Goal: Transaction & Acquisition: Purchase product/service

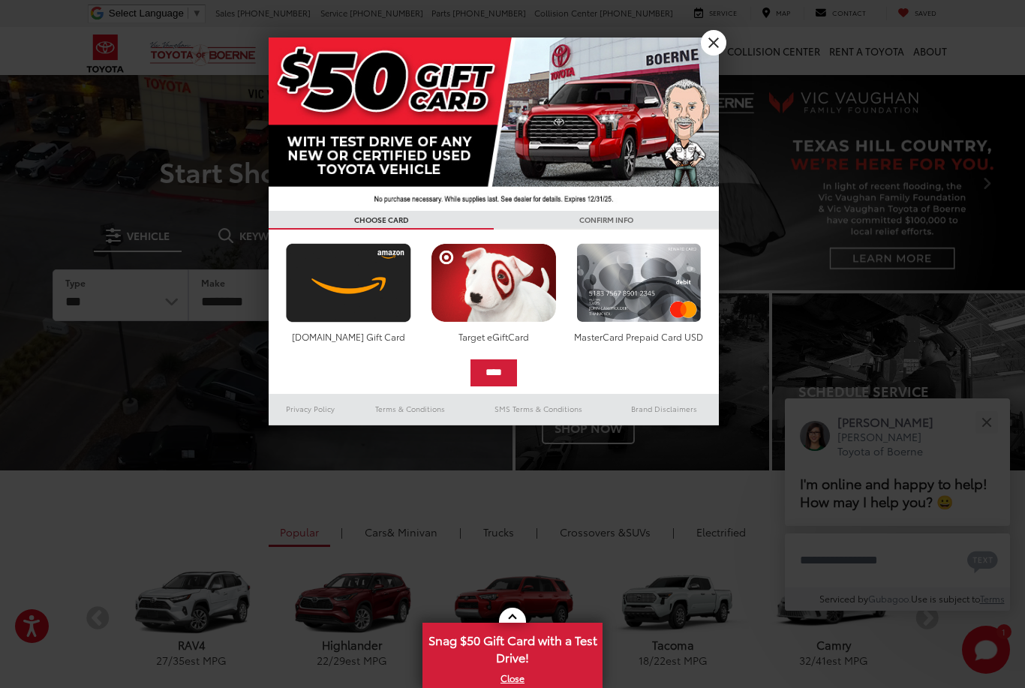
click at [718, 52] on link "X" at bounding box center [714, 43] width 26 height 26
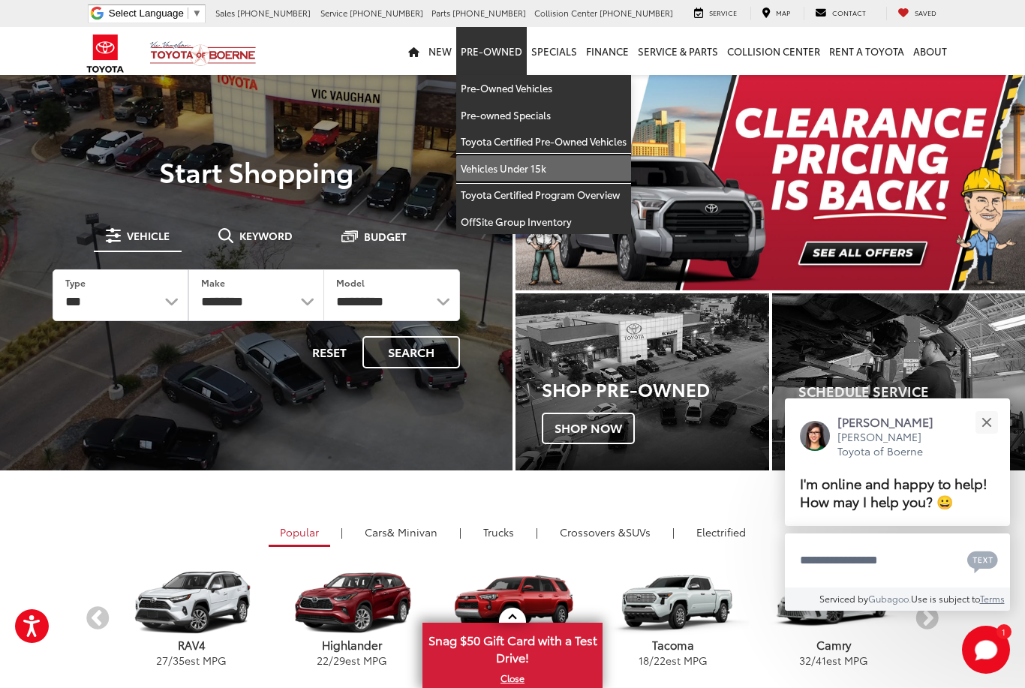
click at [518, 169] on link "Vehicles Under 15k" at bounding box center [543, 168] width 175 height 27
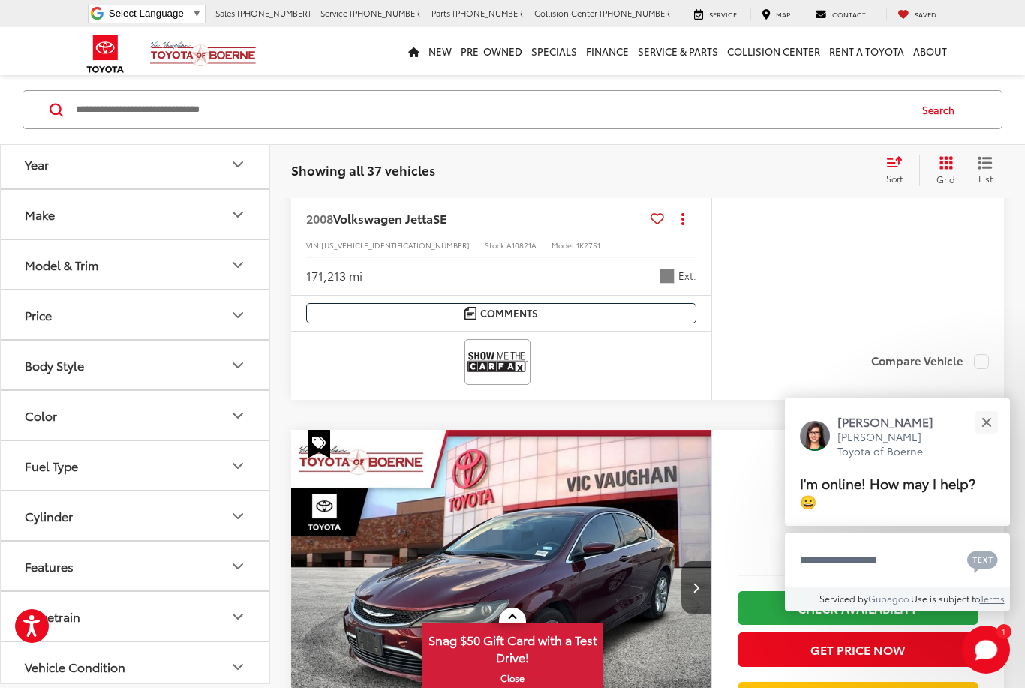
scroll to position [3451, 0]
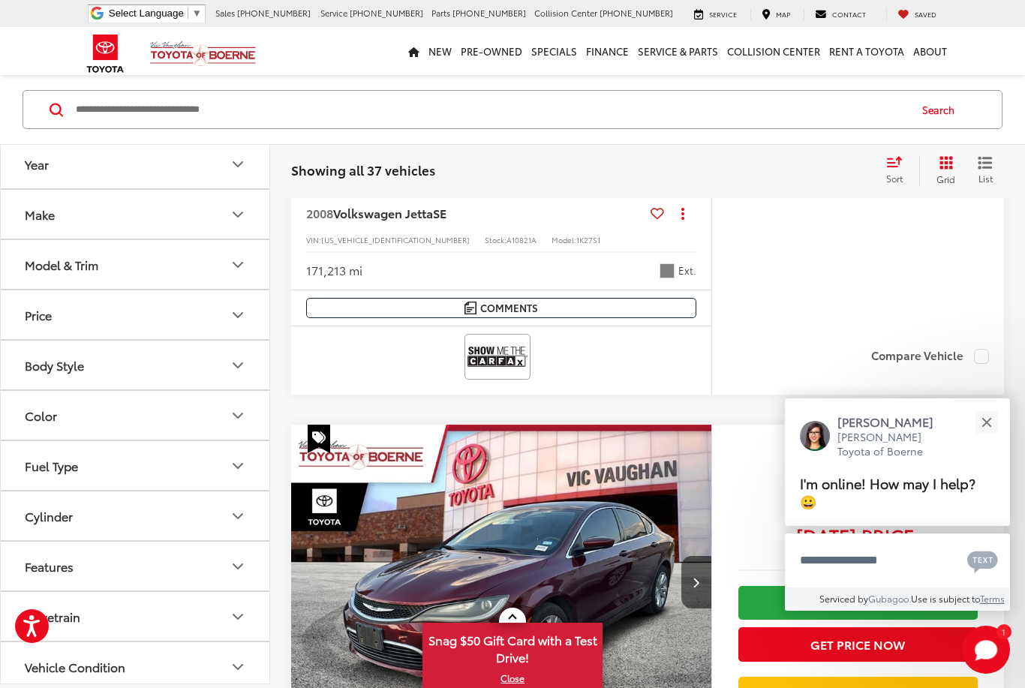
click at [990, 438] on button "Close" at bounding box center [986, 422] width 32 height 32
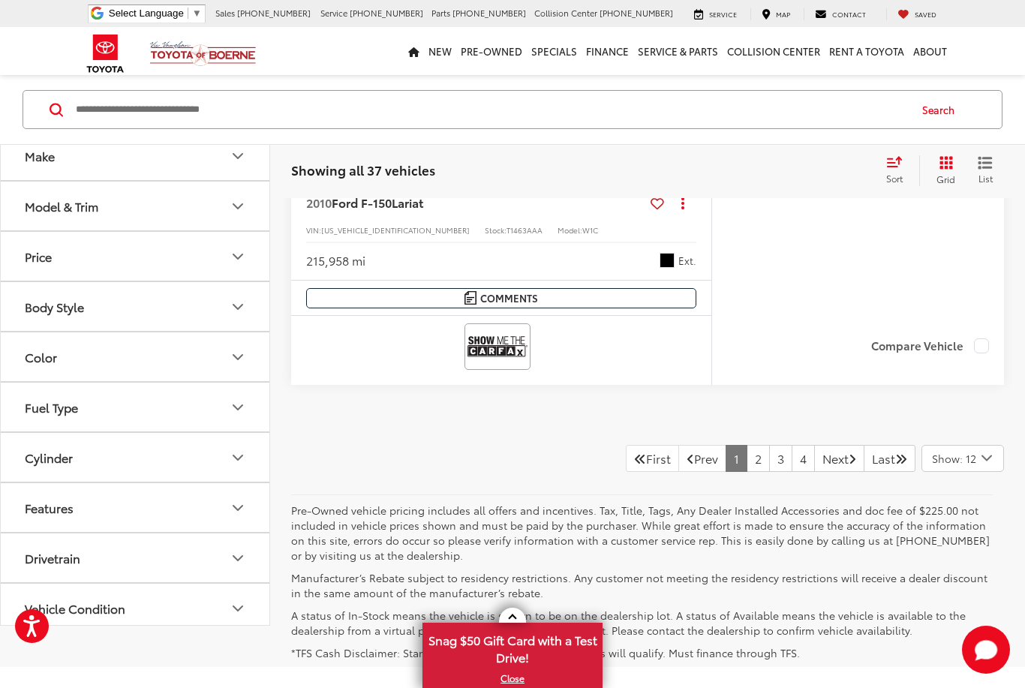
scroll to position [7052, 0]
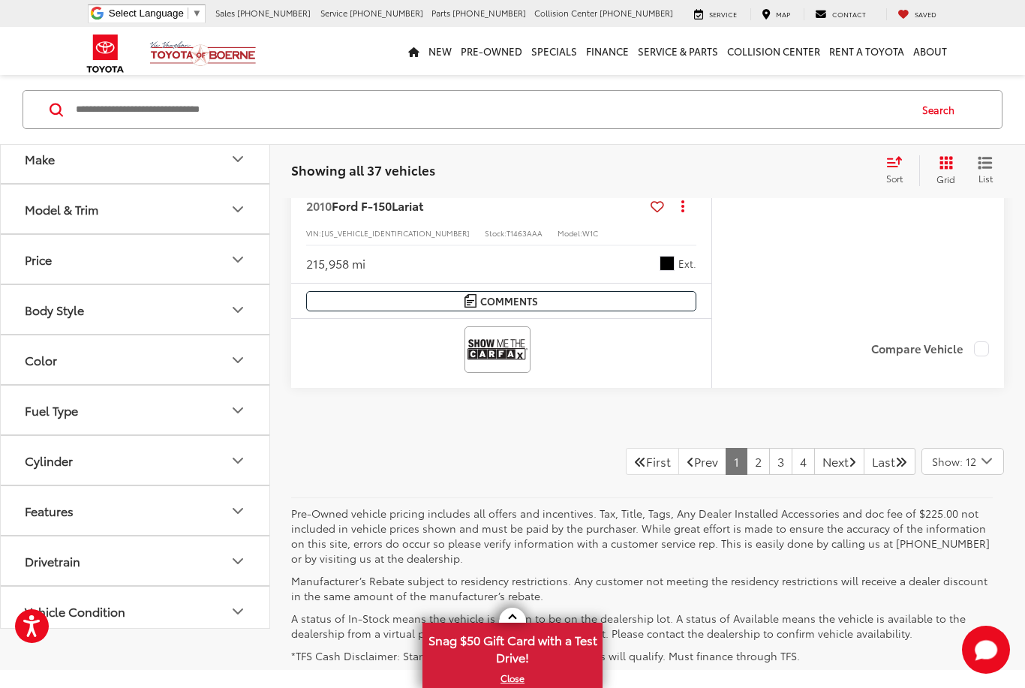
click at [826, 461] on link "Next" at bounding box center [839, 461] width 50 height 27
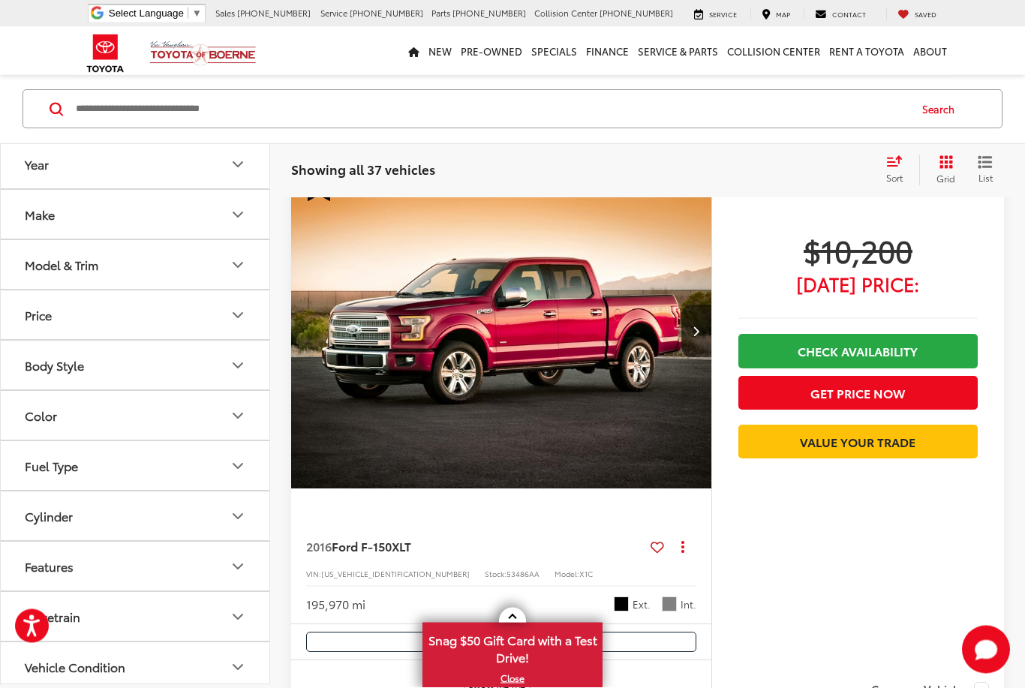
scroll to position [5536, 0]
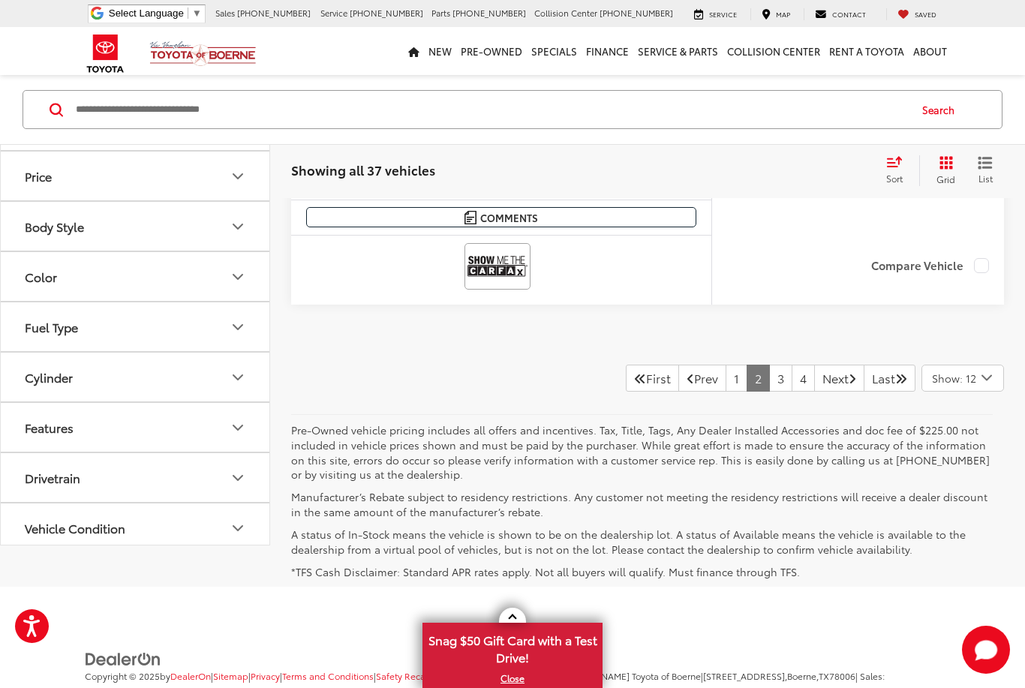
click at [864, 384] on link "Last" at bounding box center [890, 378] width 52 height 27
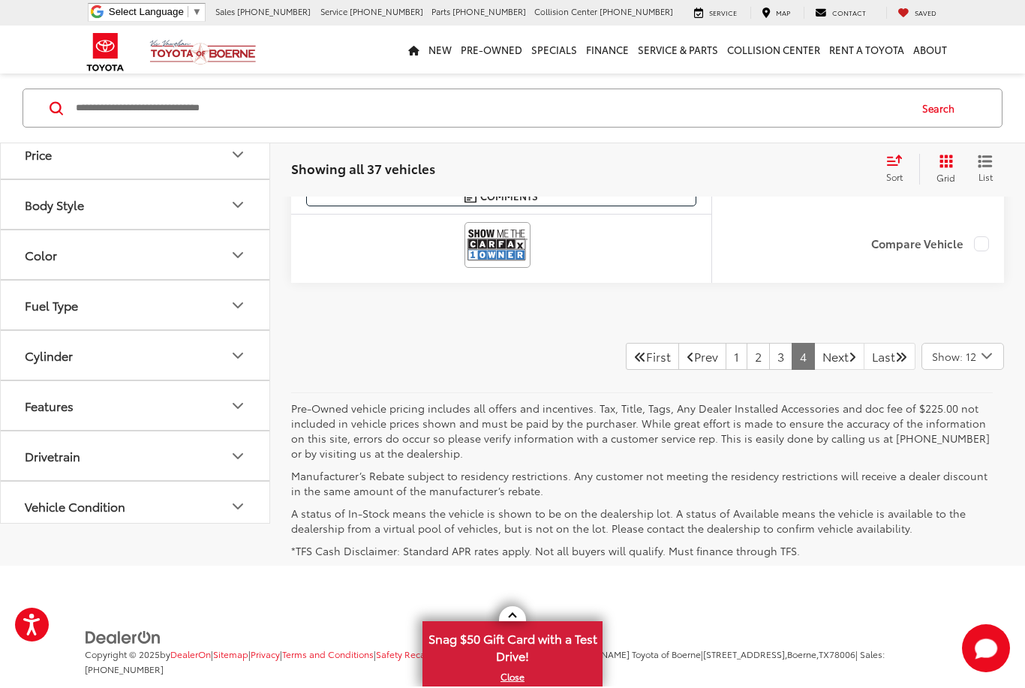
scroll to position [563, 0]
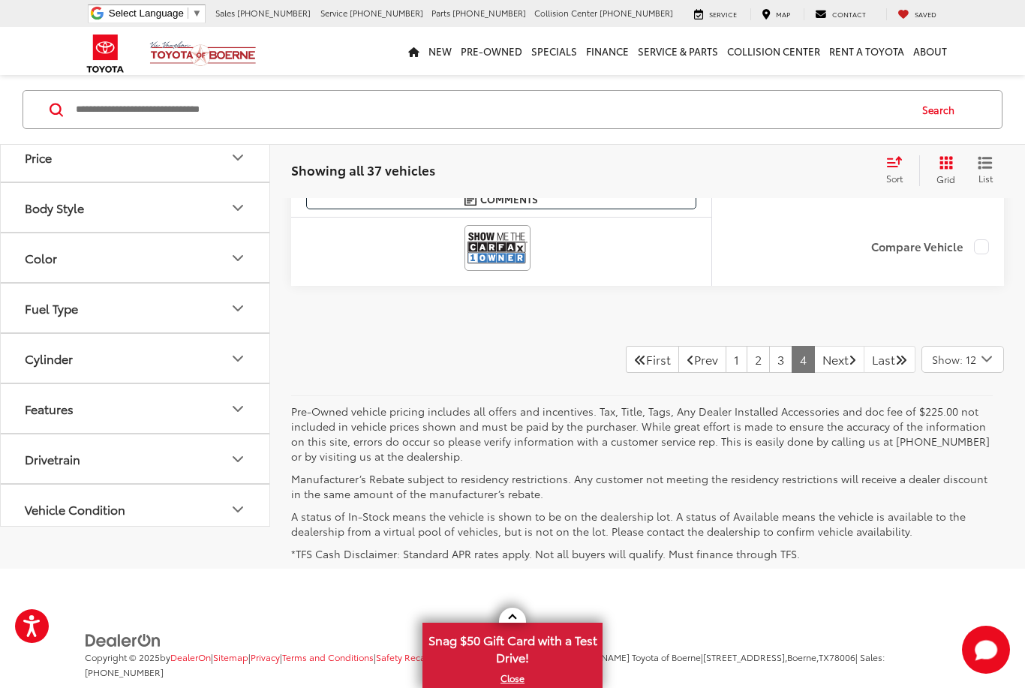
click at [769, 353] on link "3" at bounding box center [780, 359] width 23 height 27
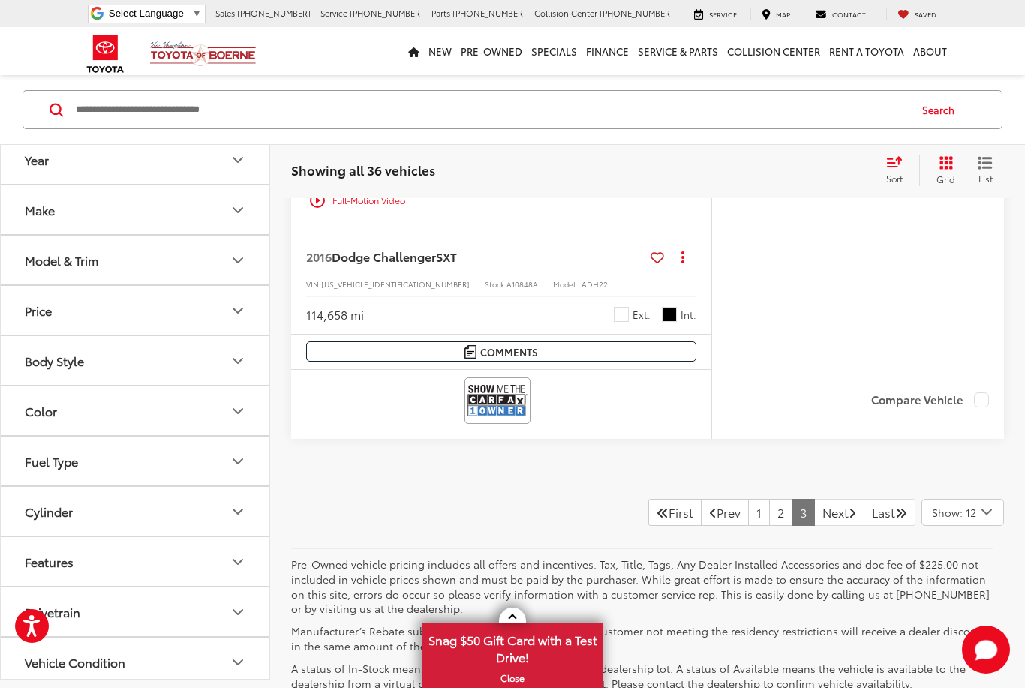
scroll to position [7034, 0]
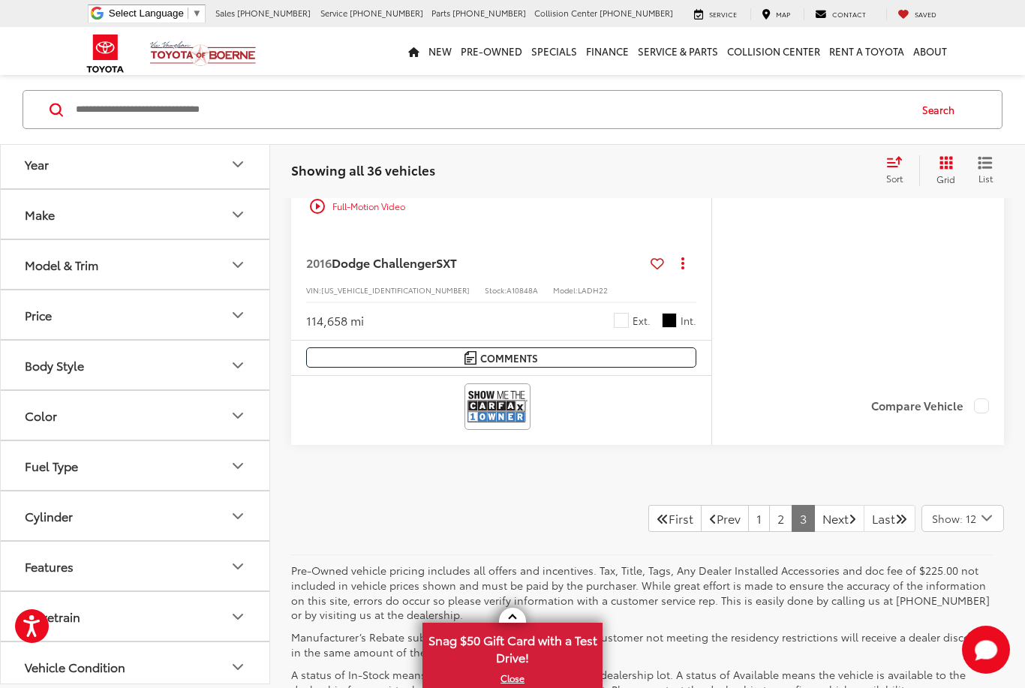
click at [827, 505] on link "Next" at bounding box center [839, 518] width 50 height 27
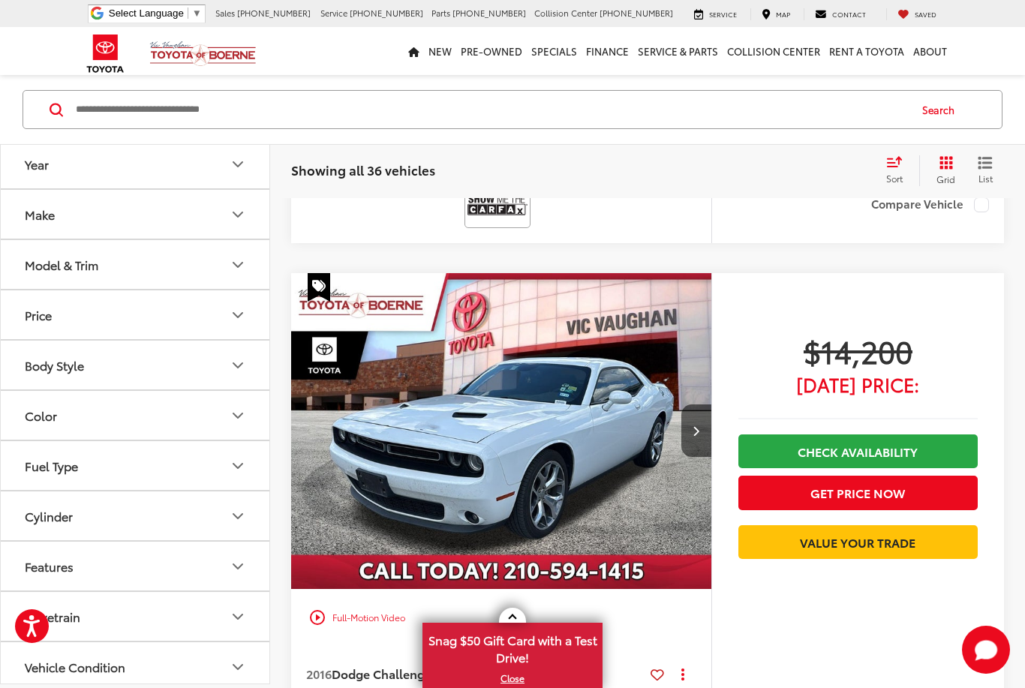
scroll to position [6622, 0]
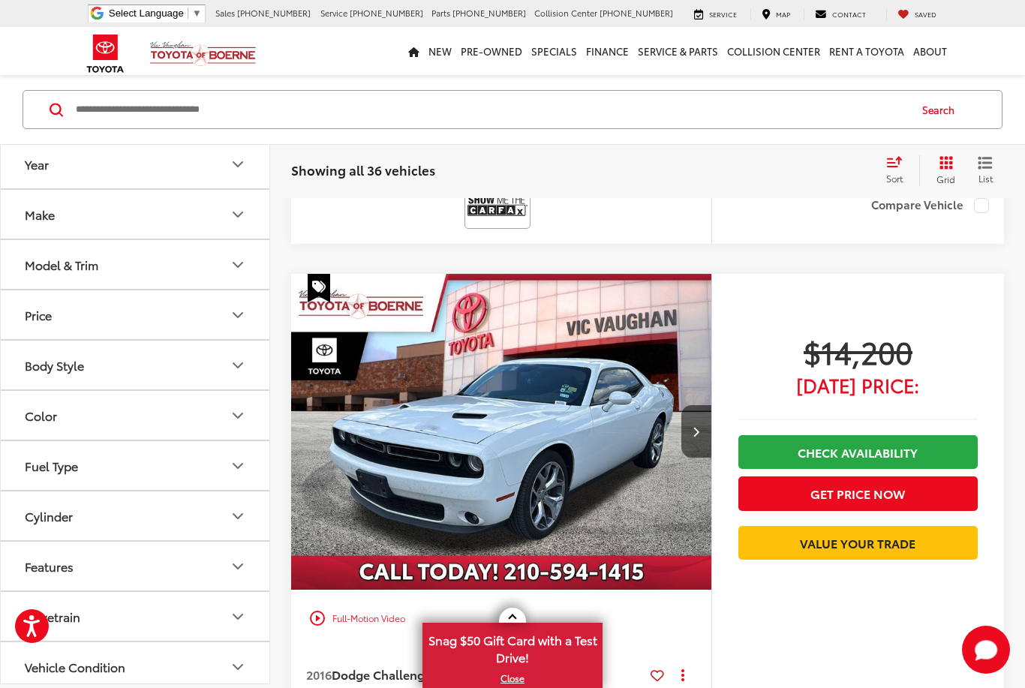
click at [696, 426] on icon "Next image" at bounding box center [696, 431] width 7 height 11
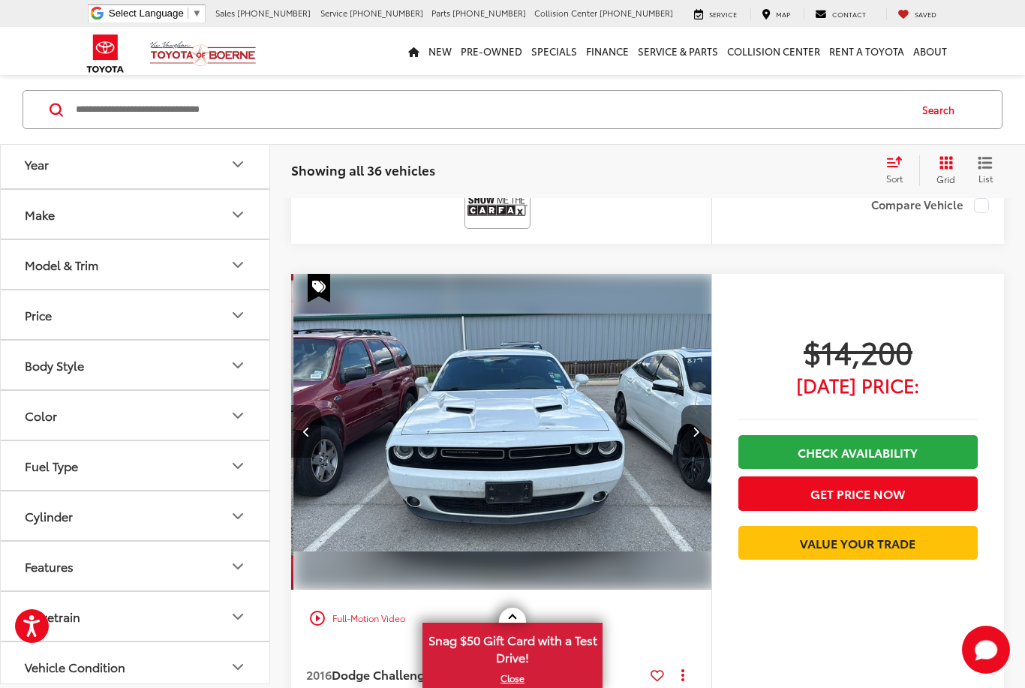
scroll to position [0, 422]
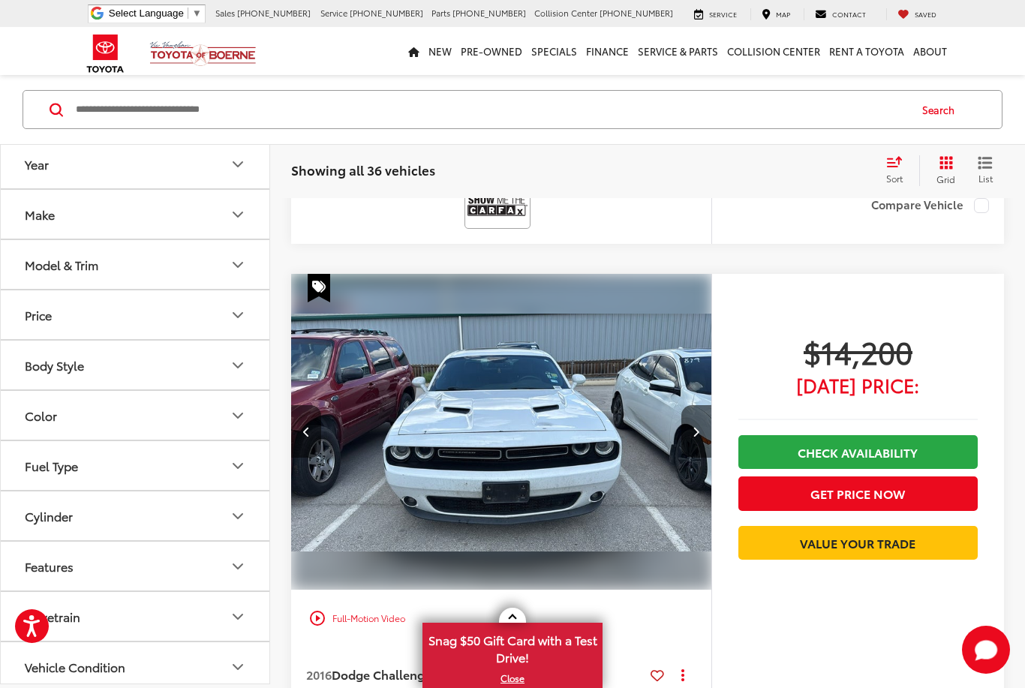
click at [697, 426] on icon "Next image" at bounding box center [696, 431] width 7 height 11
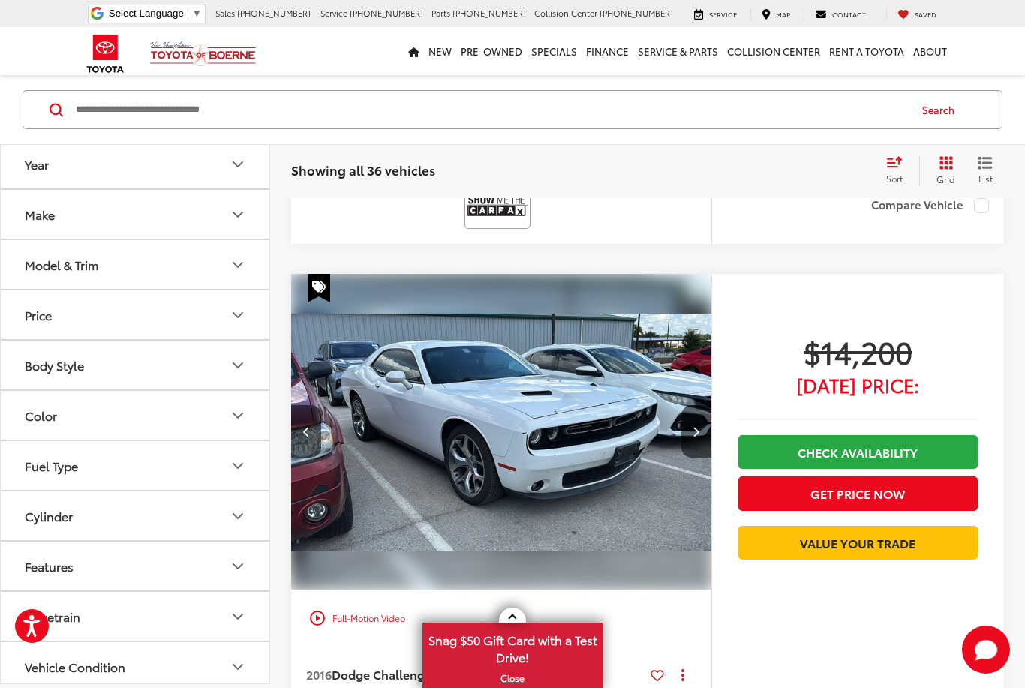
click at [711, 425] on button "Next image" at bounding box center [696, 431] width 30 height 53
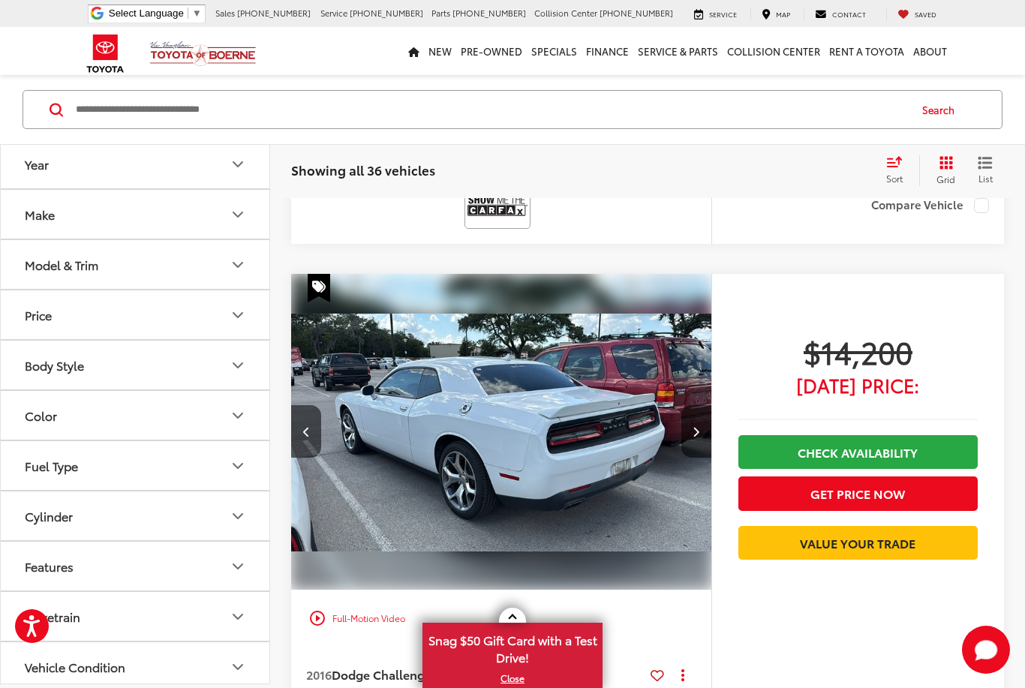
click at [708, 426] on button "Next image" at bounding box center [696, 431] width 30 height 53
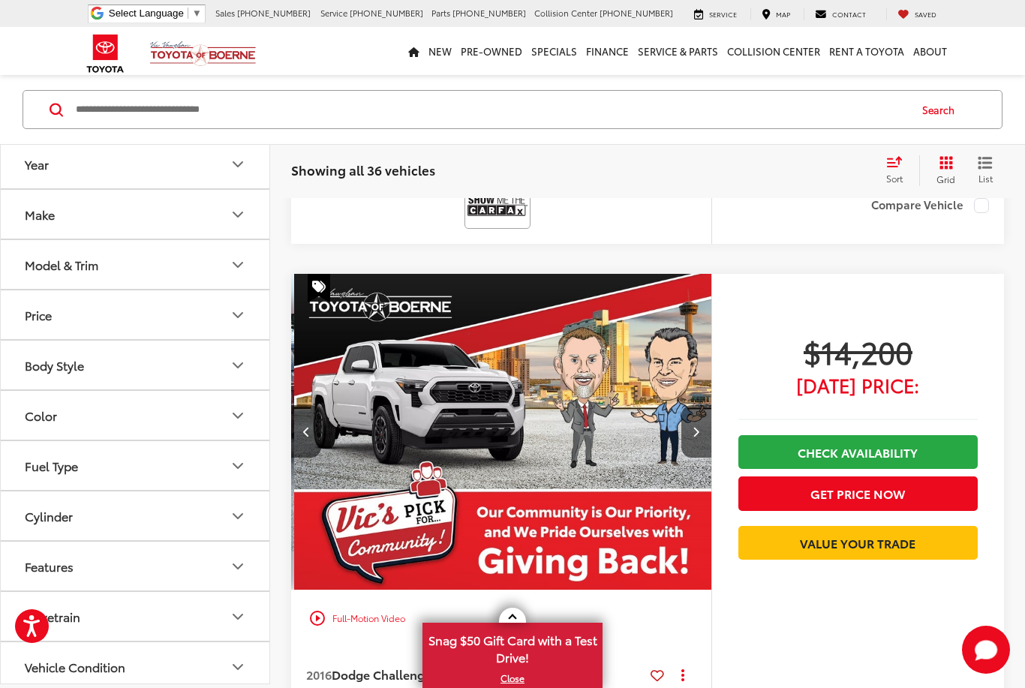
scroll to position [0, 1690]
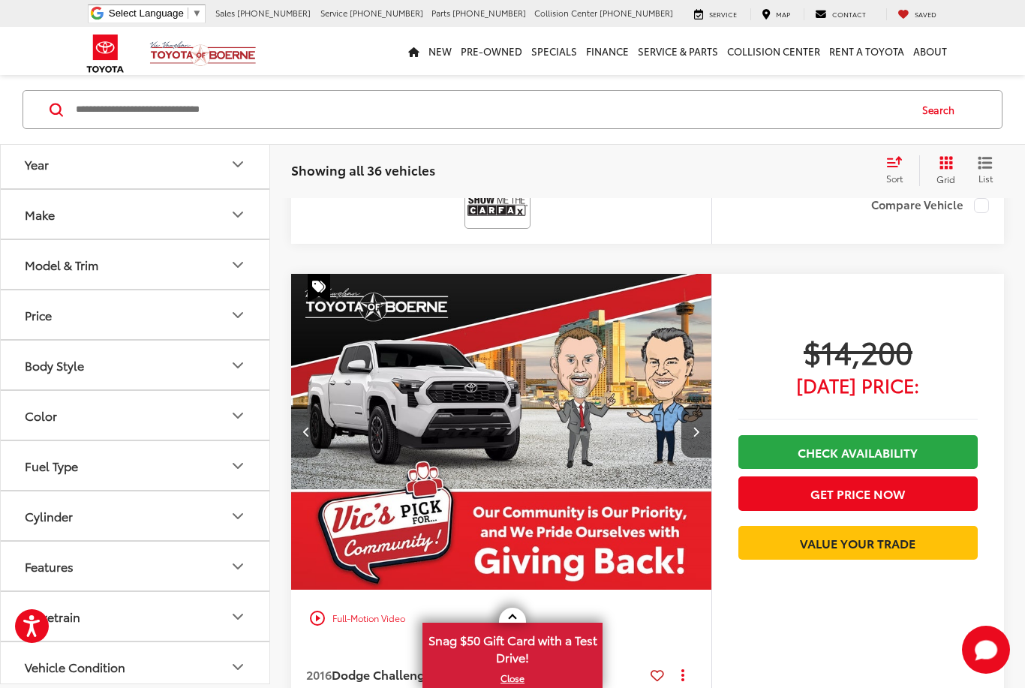
click at [696, 426] on icon "Next image" at bounding box center [696, 431] width 7 height 11
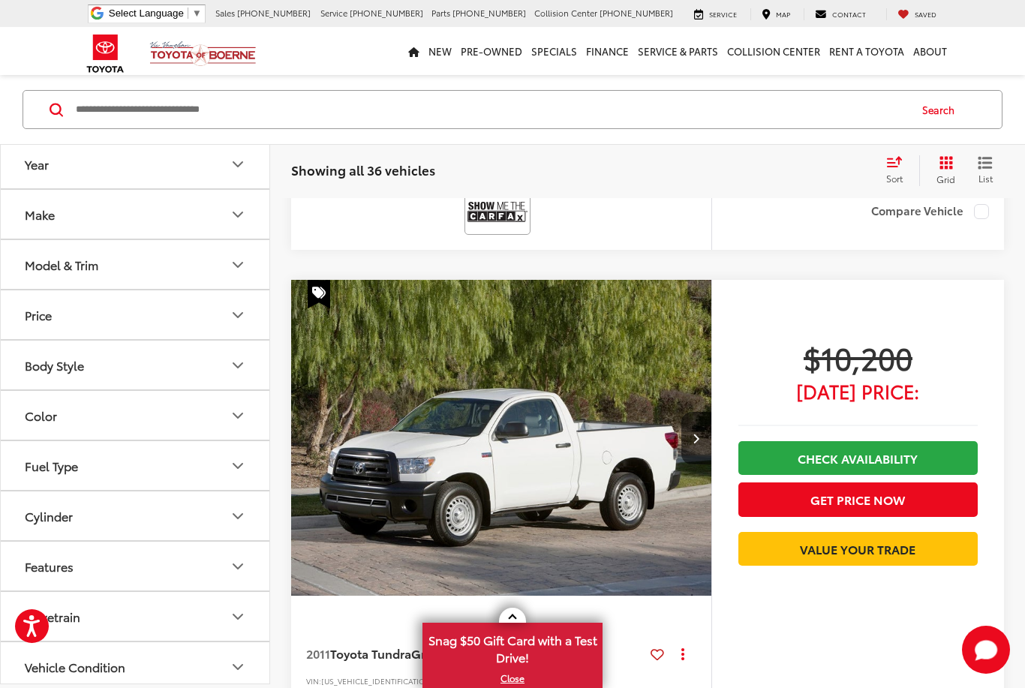
scroll to position [1231, 0]
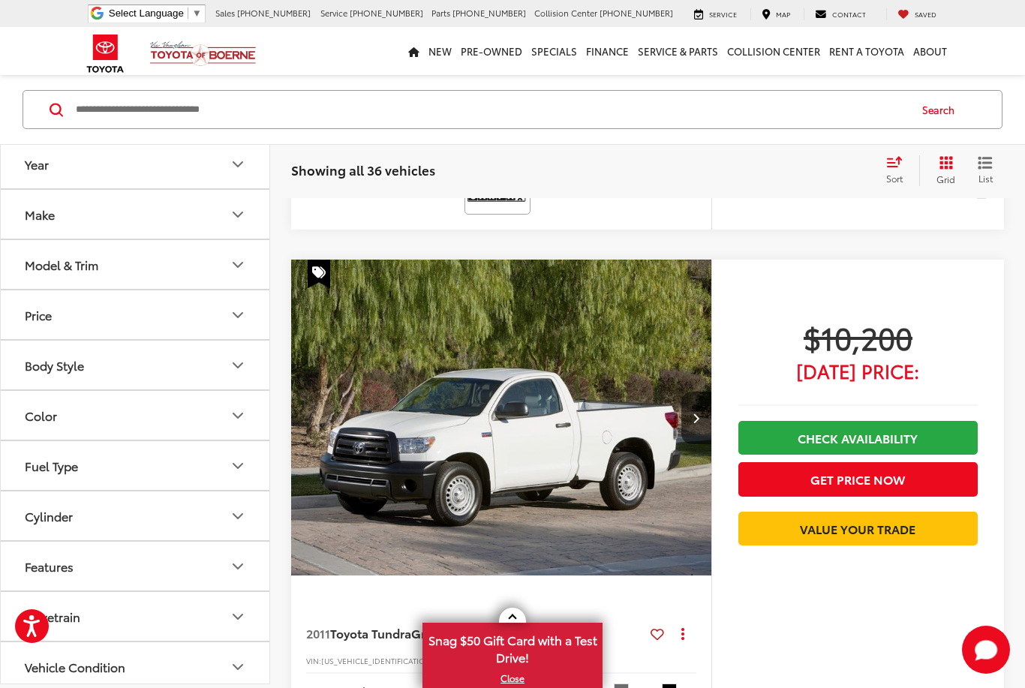
click at [696, 416] on icon "Next image" at bounding box center [696, 418] width 7 height 11
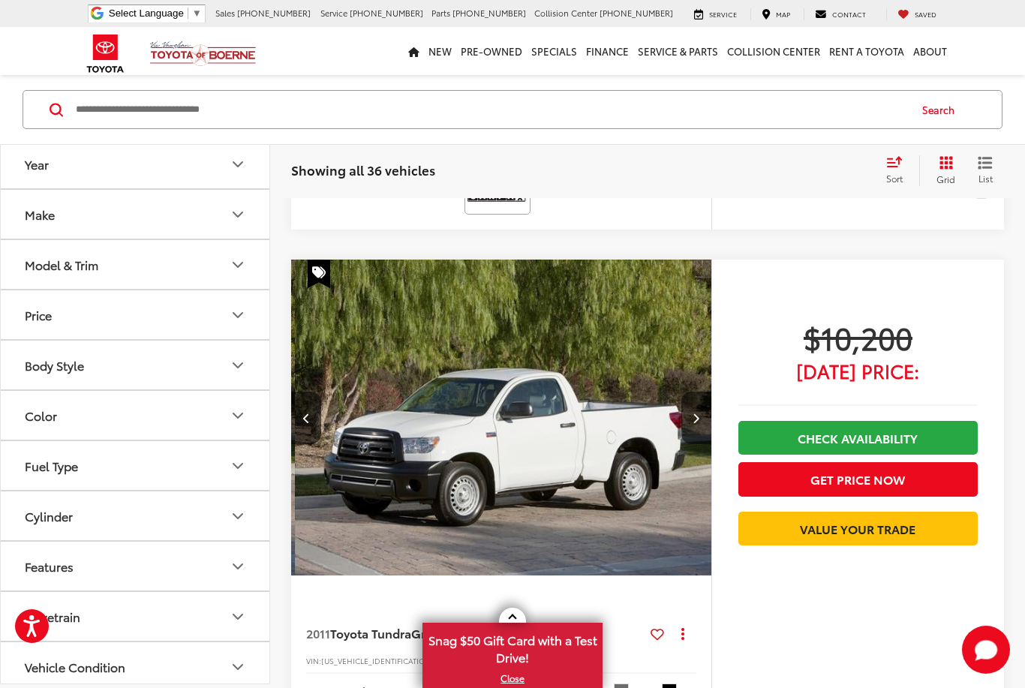
scroll to position [0, 422]
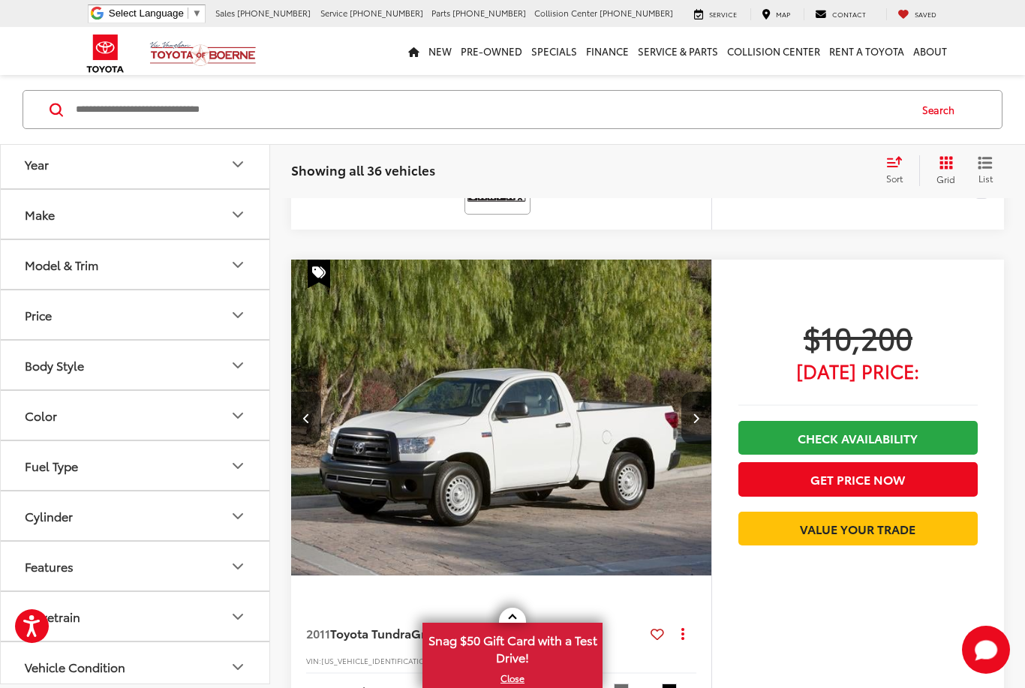
click at [702, 419] on button "Next image" at bounding box center [696, 418] width 30 height 53
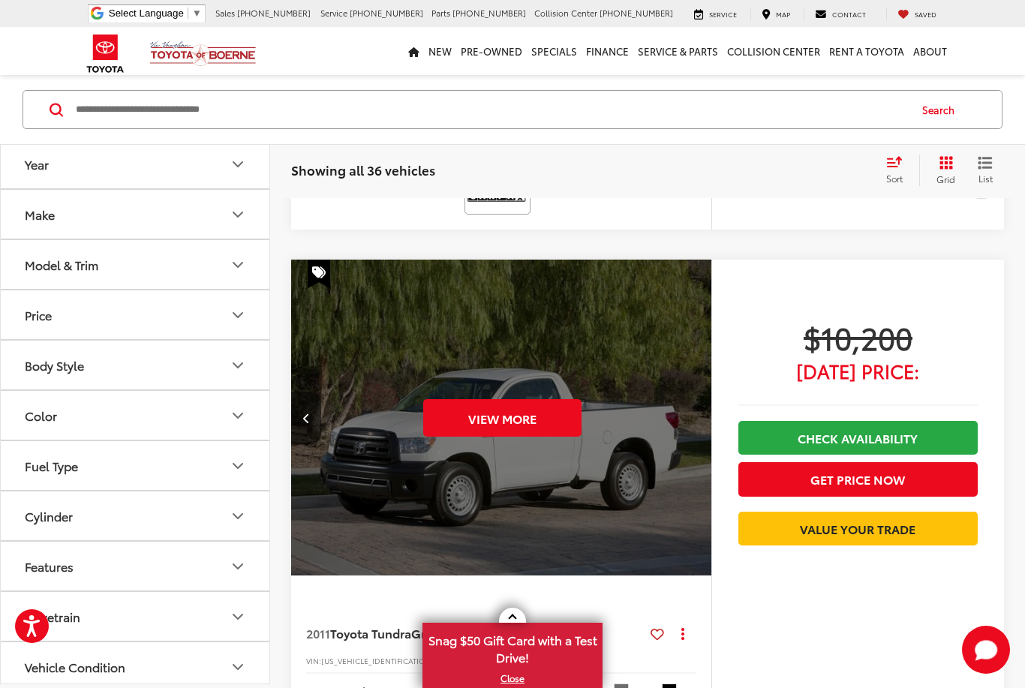
scroll to position [0, 845]
click at [533, 413] on button "View More" at bounding box center [501, 418] width 158 height 38
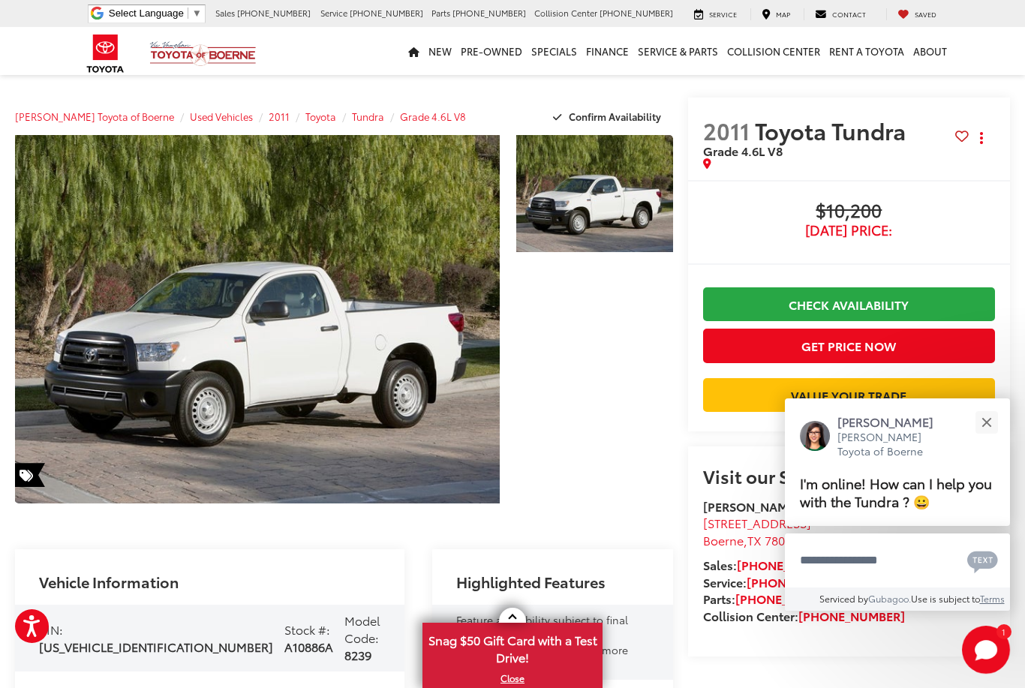
click at [977, 431] on button "Close" at bounding box center [986, 422] width 32 height 32
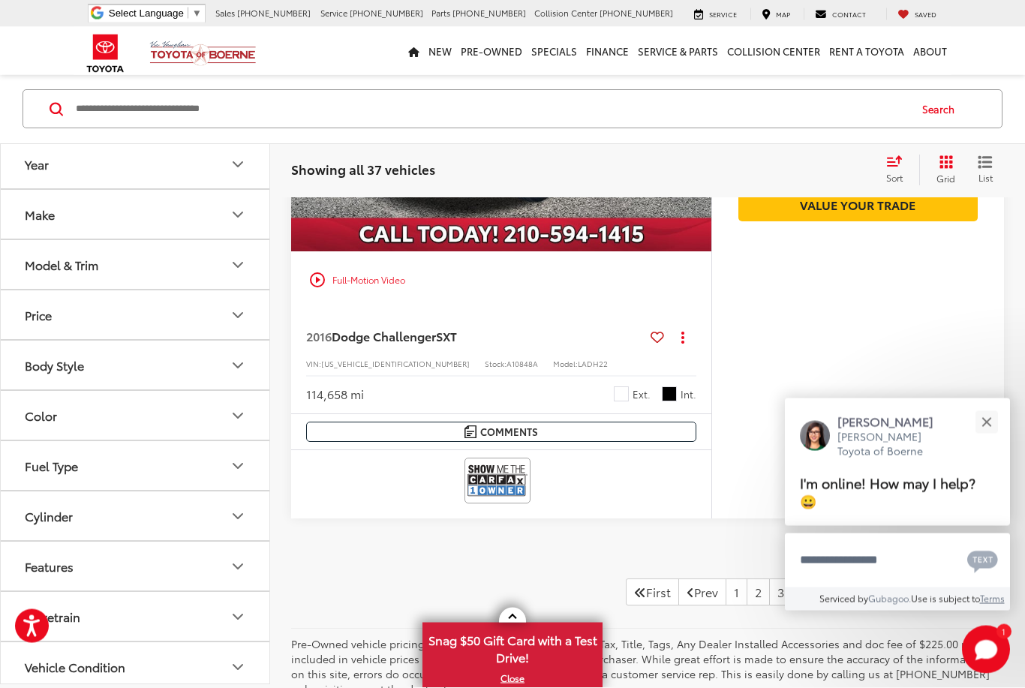
scroll to position [326, 0]
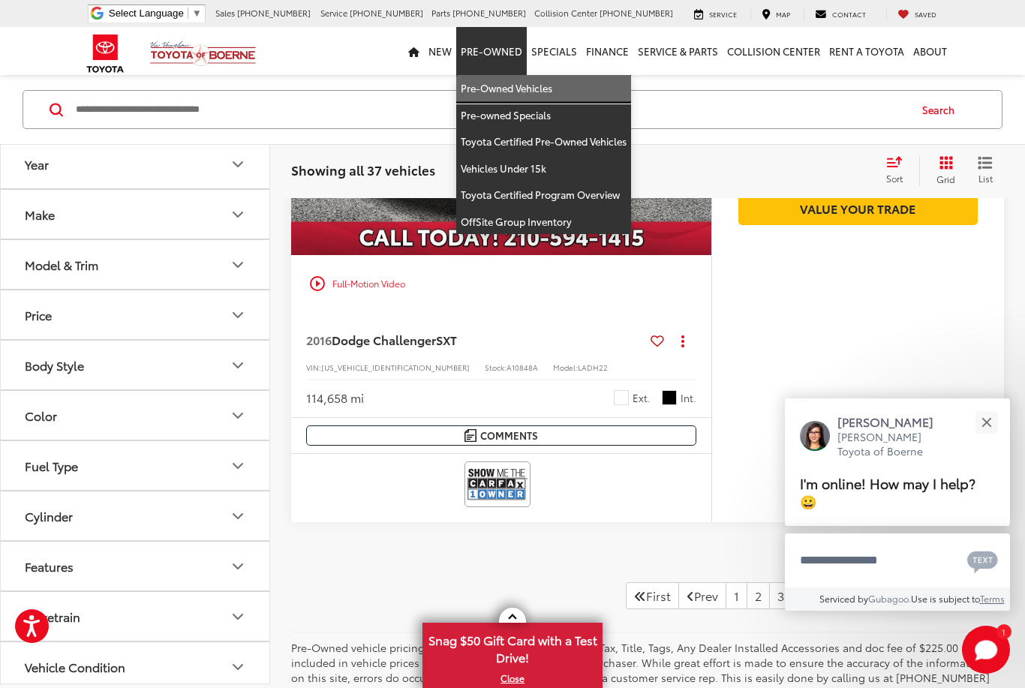
click at [529, 98] on link "Pre-Owned Vehicles" at bounding box center [543, 88] width 175 height 27
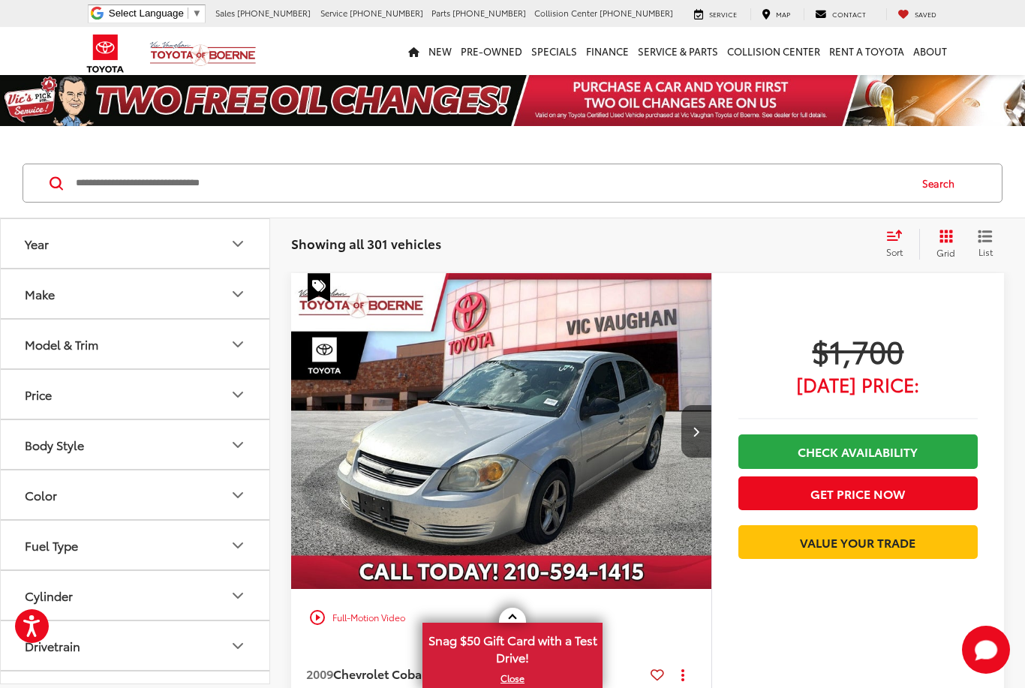
click at [893, 239] on icon "Select sort value" at bounding box center [894, 235] width 17 height 11
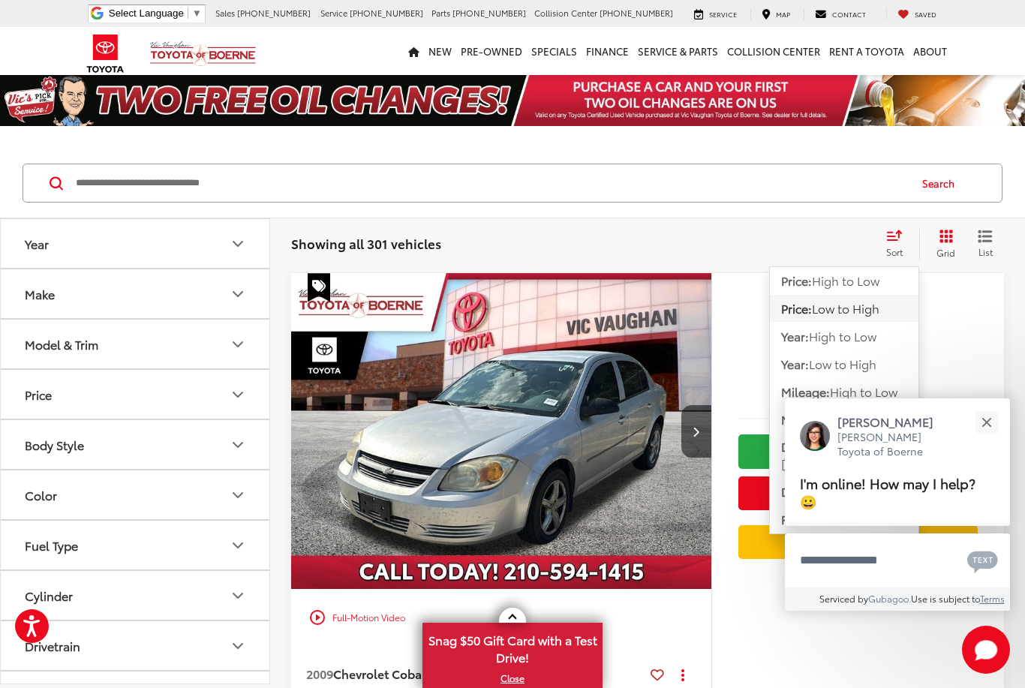
click at [873, 305] on span "Low to High" at bounding box center [846, 307] width 68 height 17
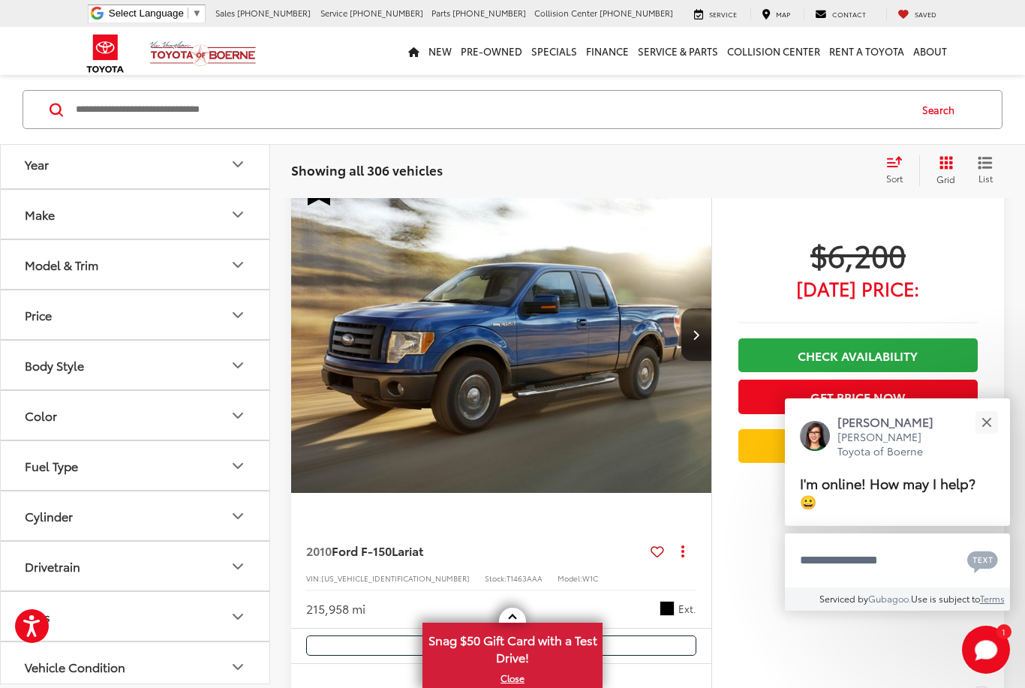
scroll to position [6728, 0]
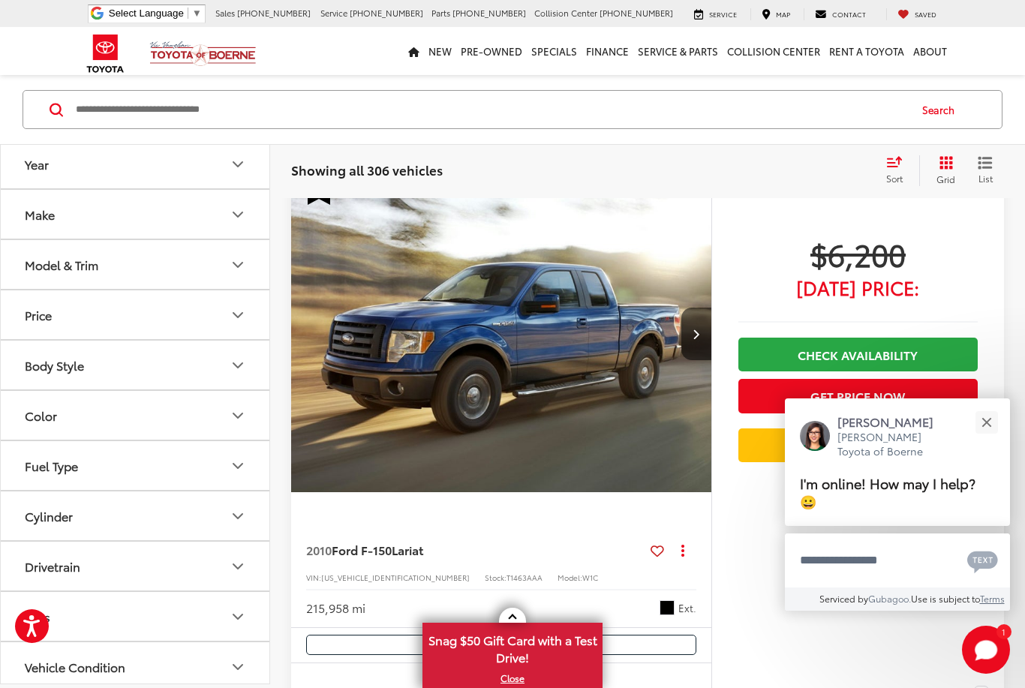
click at [979, 438] on button "Close" at bounding box center [986, 422] width 32 height 32
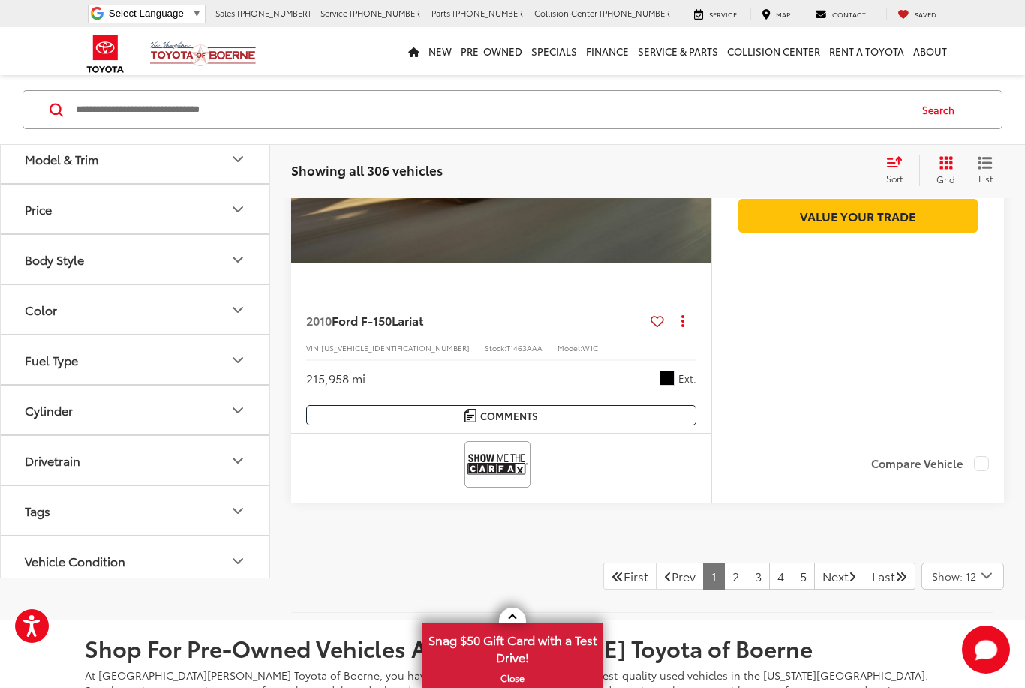
scroll to position [6938, 0]
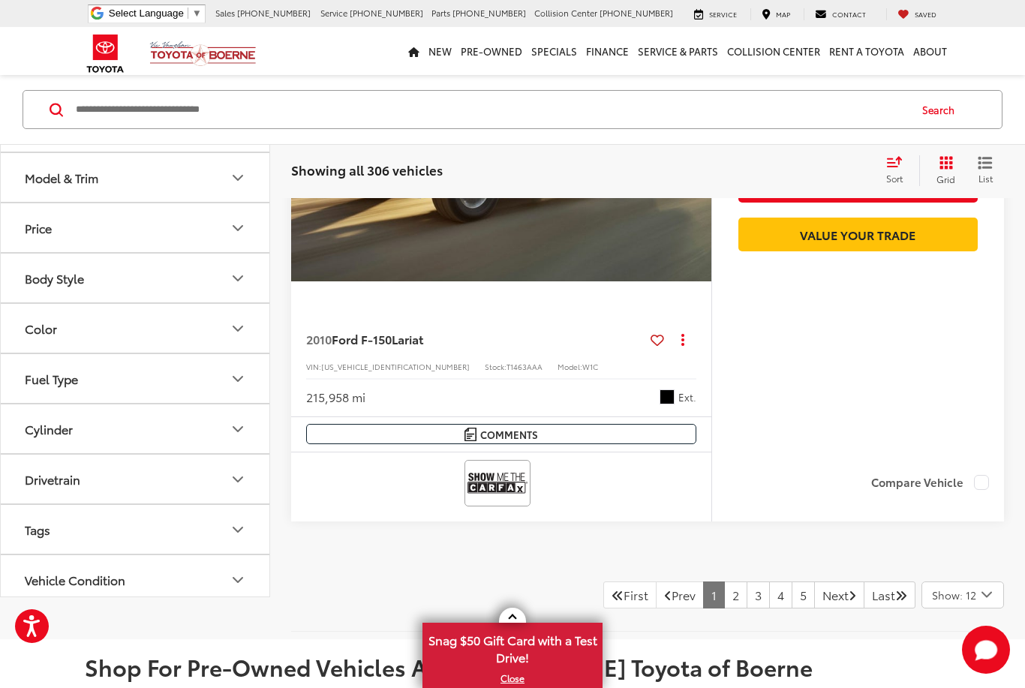
click at [829, 583] on link "Next" at bounding box center [839, 595] width 50 height 27
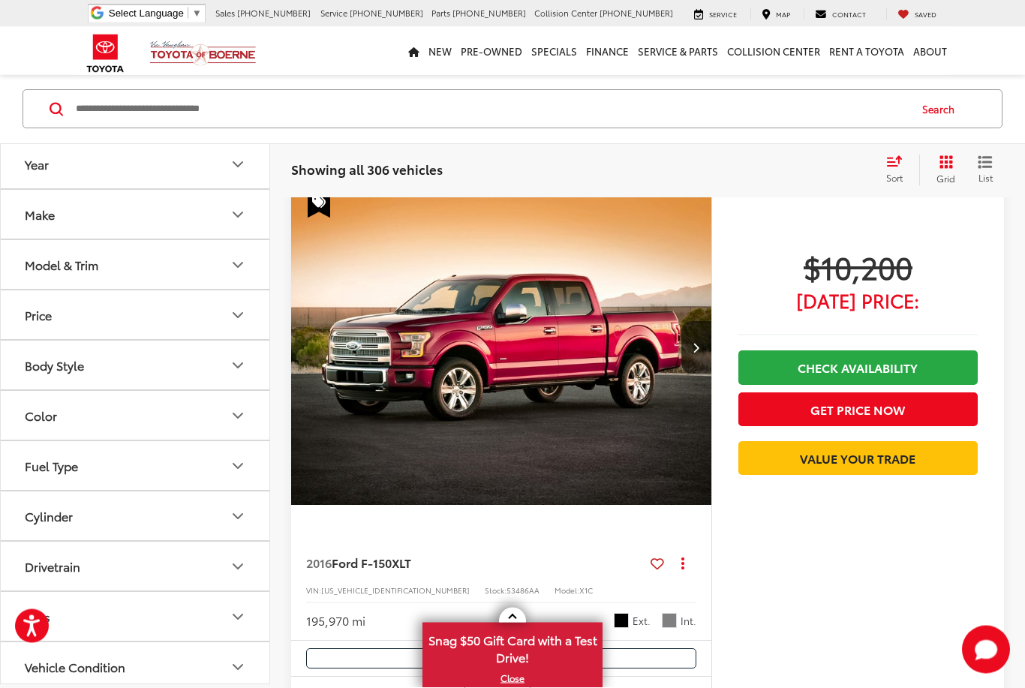
scroll to position [5517, 0]
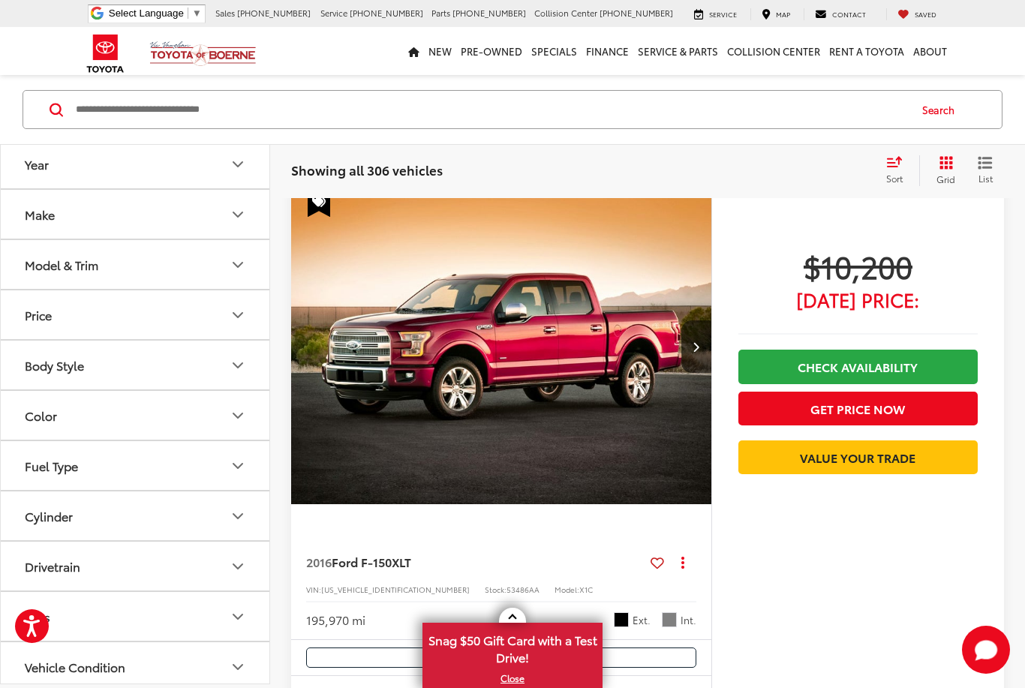
click at [697, 341] on icon "Next image" at bounding box center [696, 346] width 7 height 11
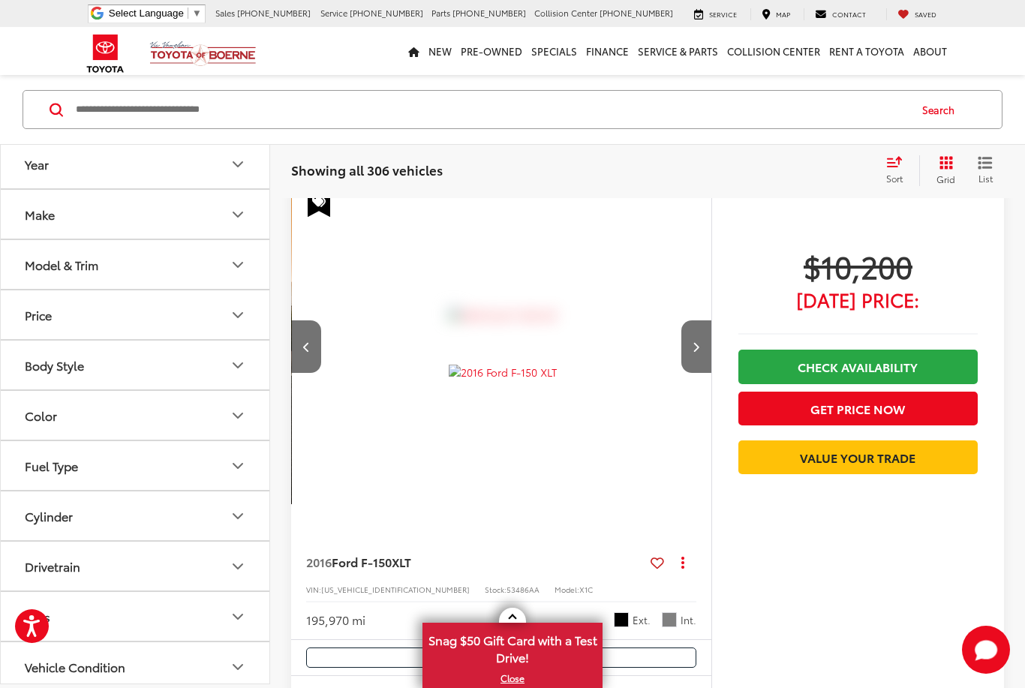
scroll to position [0, 422]
click at [699, 341] on icon "Next image" at bounding box center [696, 346] width 7 height 11
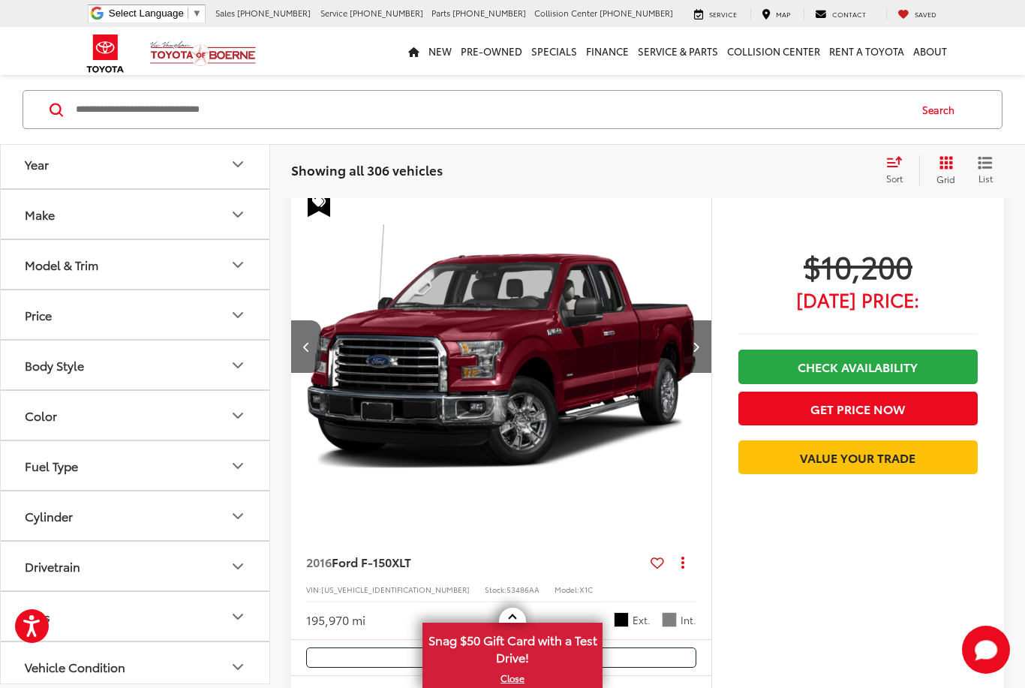
click at [697, 350] on button "Next image" at bounding box center [696, 346] width 30 height 53
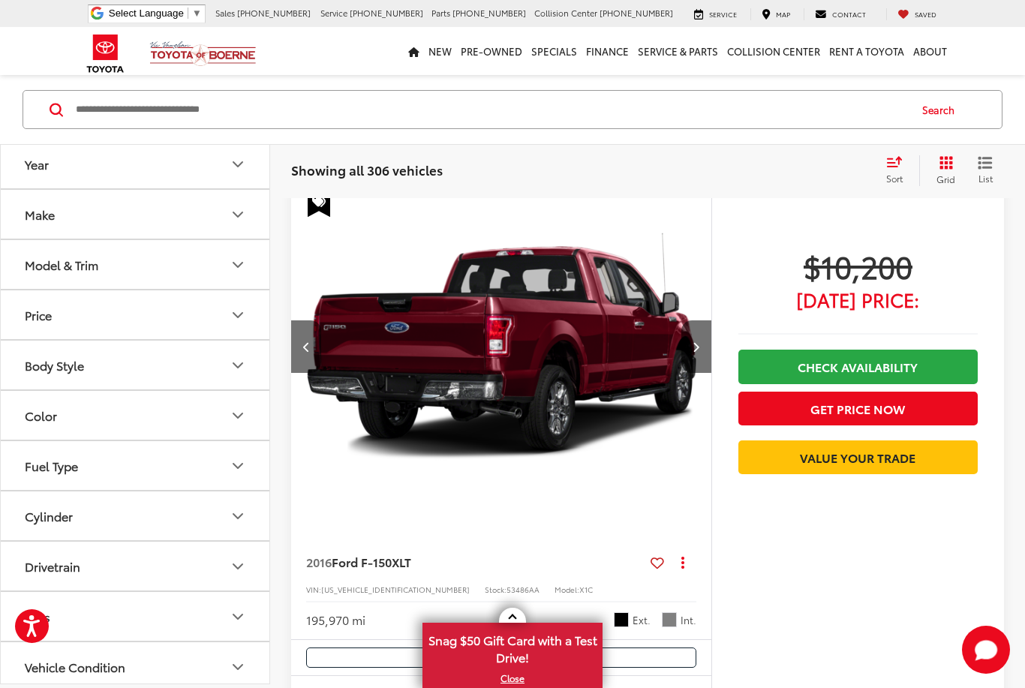
click at [703, 354] on button "Next image" at bounding box center [696, 346] width 30 height 53
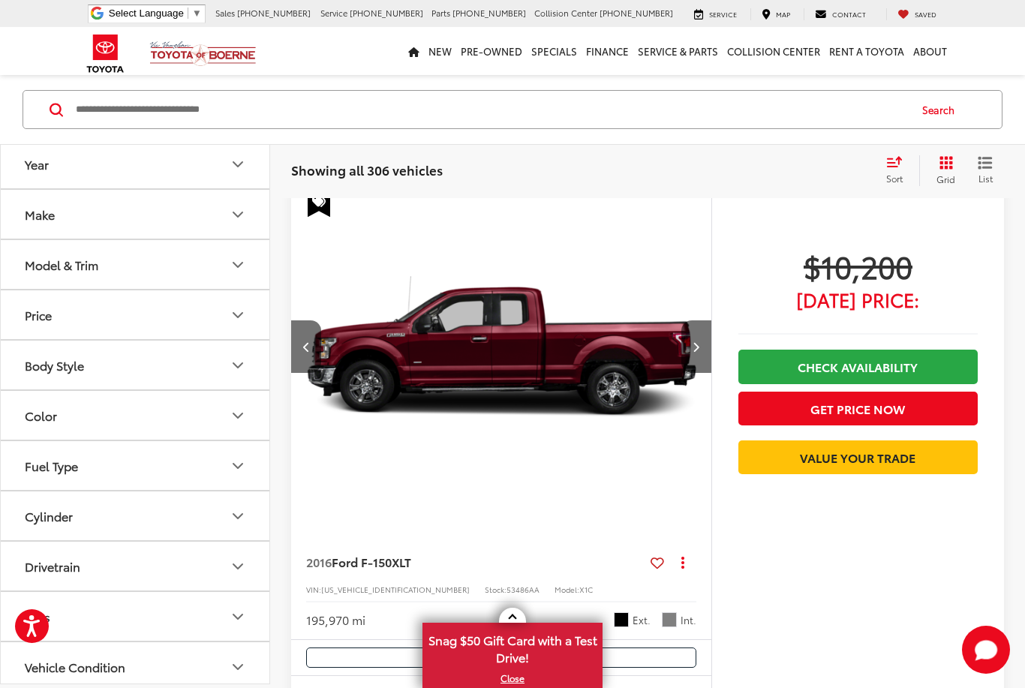
click at [699, 357] on button "Next image" at bounding box center [696, 346] width 30 height 53
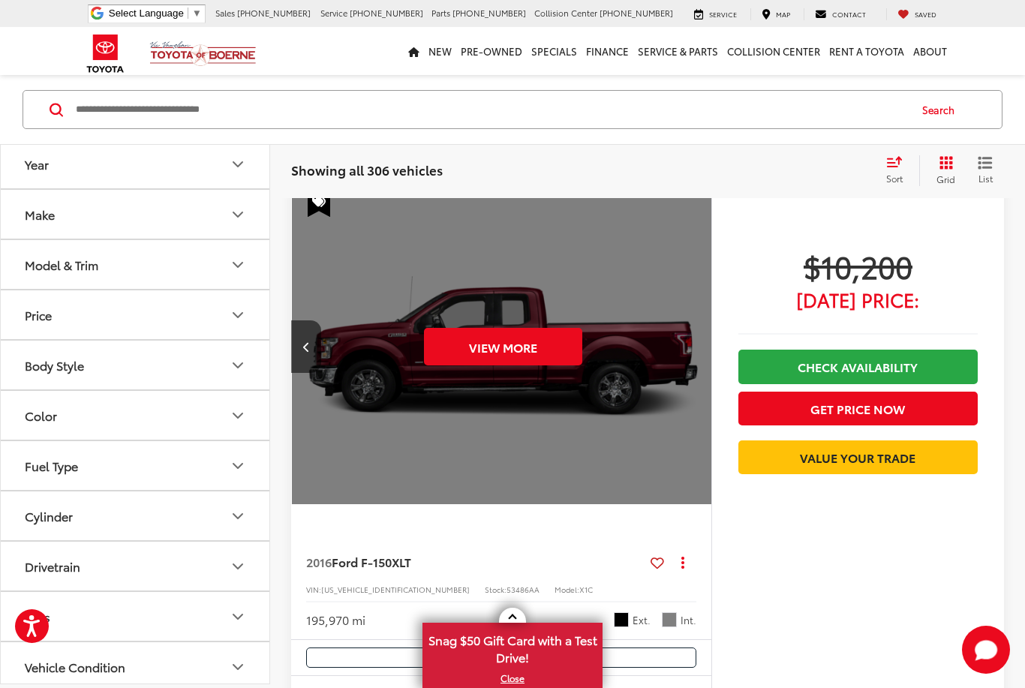
scroll to position [0, 2112]
click at [704, 353] on div "View More" at bounding box center [501, 346] width 422 height 317
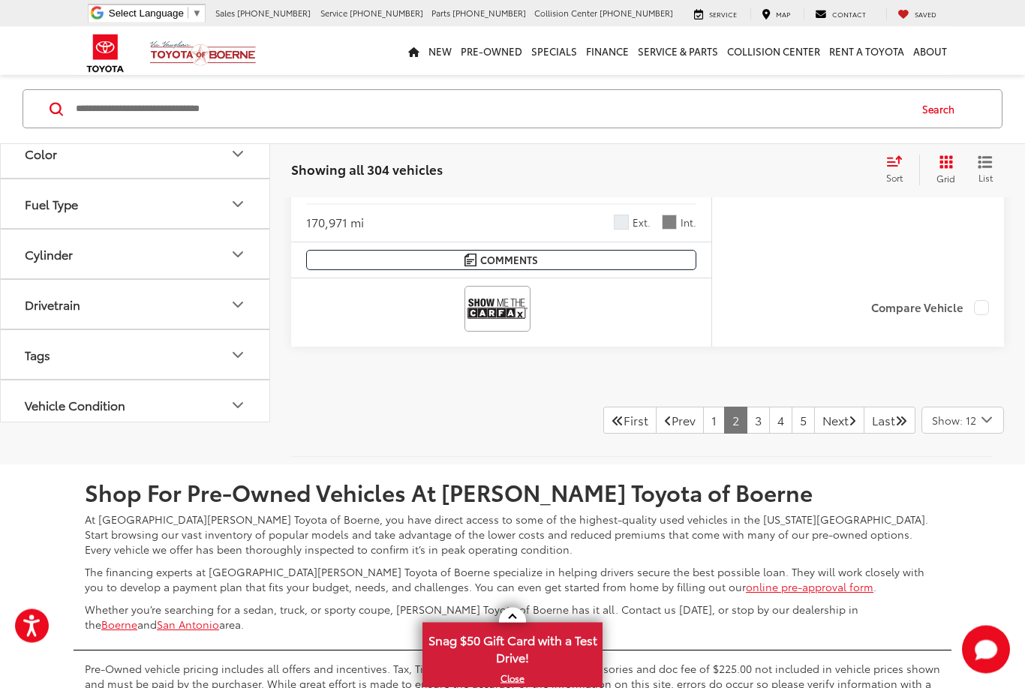
scroll to position [7079, 0]
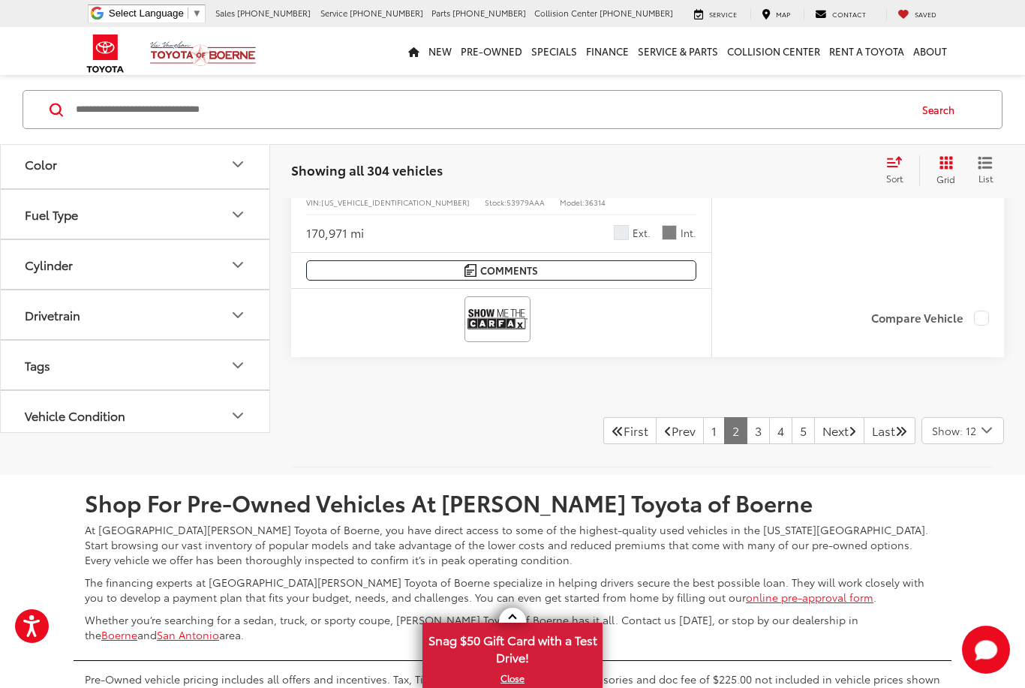
click at [747, 443] on link "3" at bounding box center [758, 430] width 23 height 27
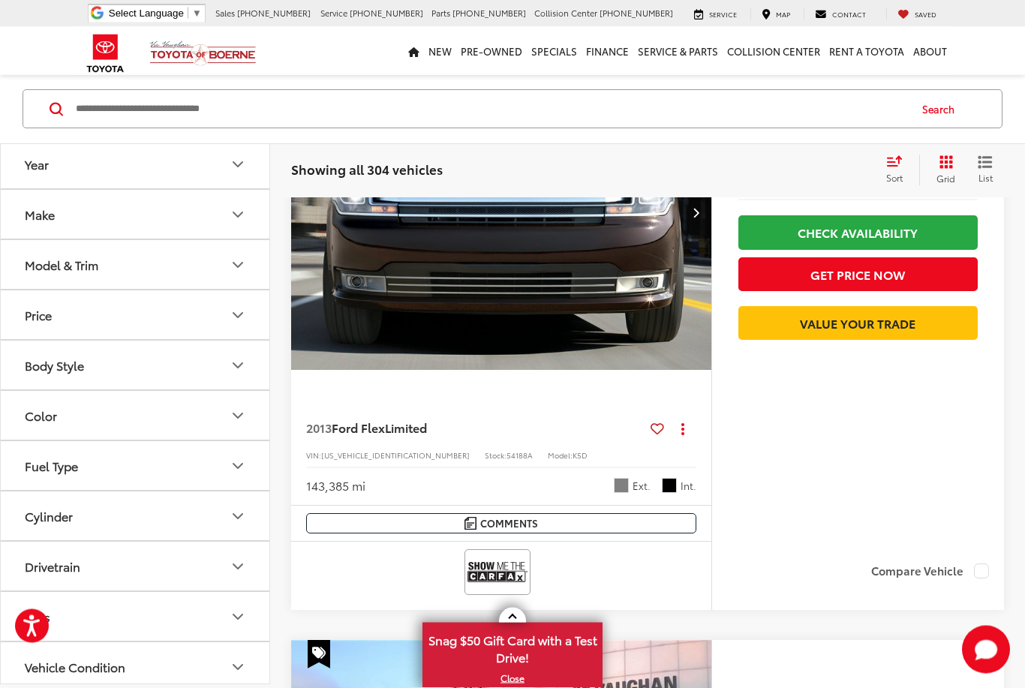
scroll to position [74, 0]
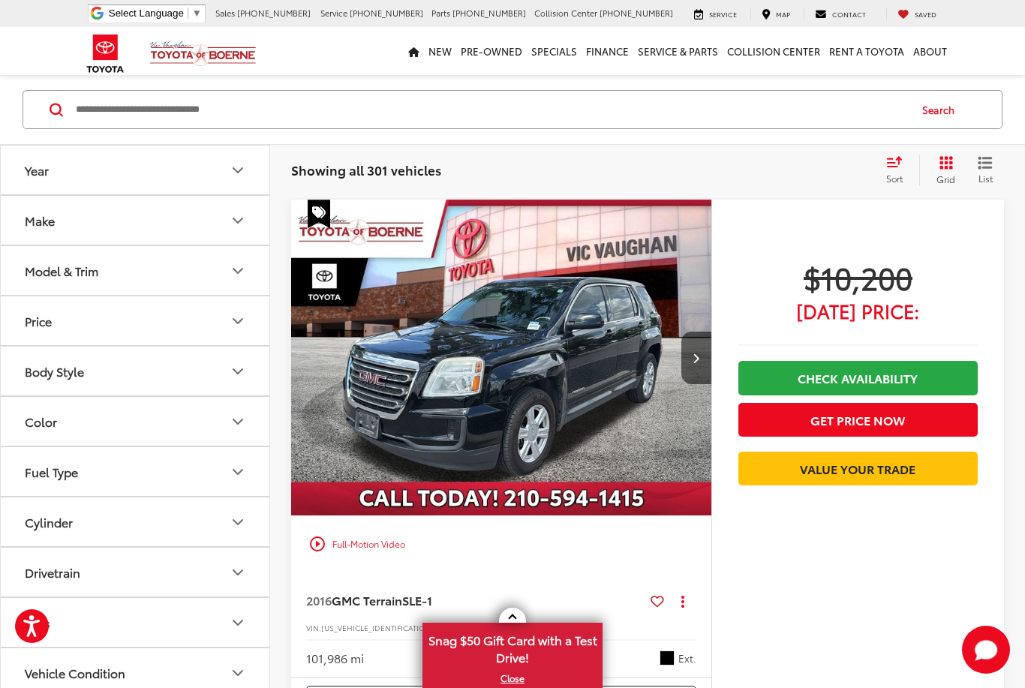
click at [800, 485] on link "Value Your Trade" at bounding box center [857, 469] width 239 height 34
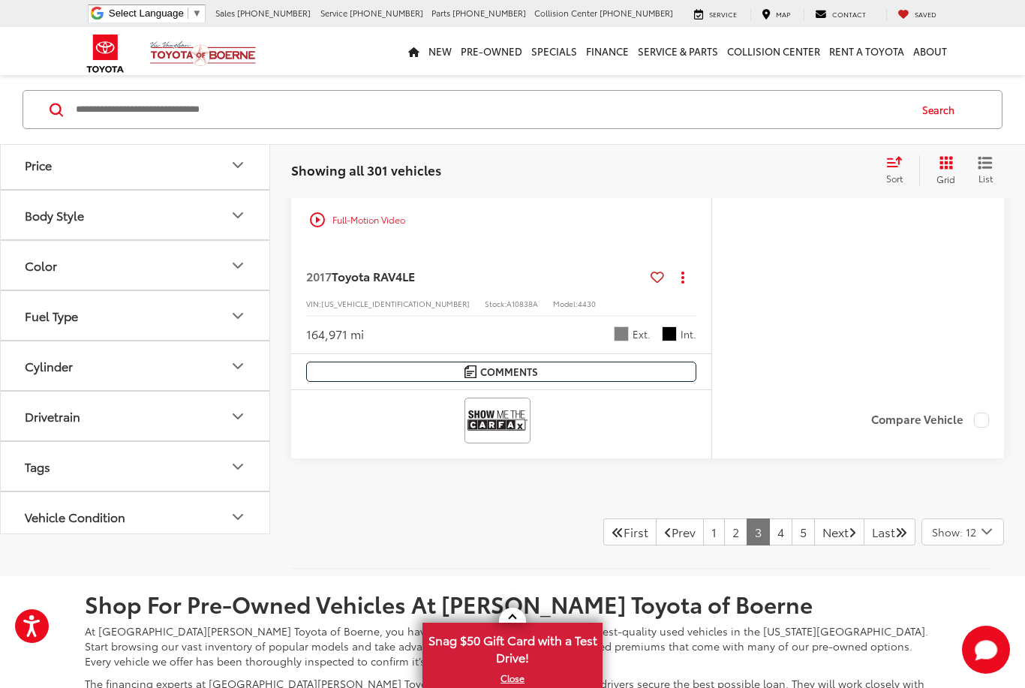
scroll to position [6955, 0]
click at [769, 520] on link "4" at bounding box center [780, 530] width 23 height 27
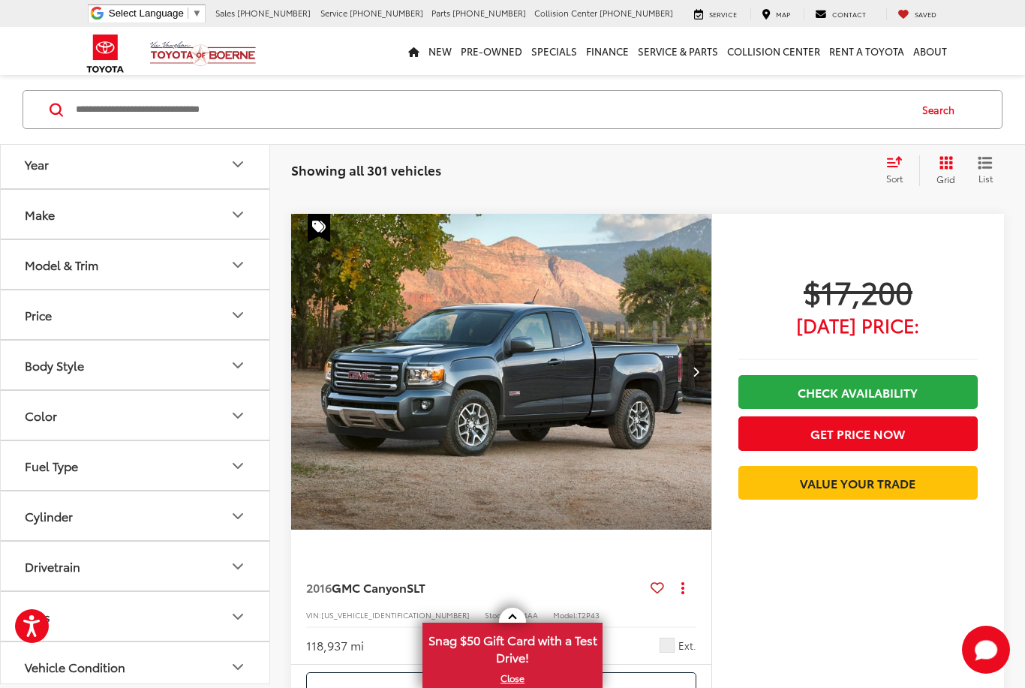
scroll to position [3680, 0]
